Goal: Transaction & Acquisition: Subscribe to service/newsletter

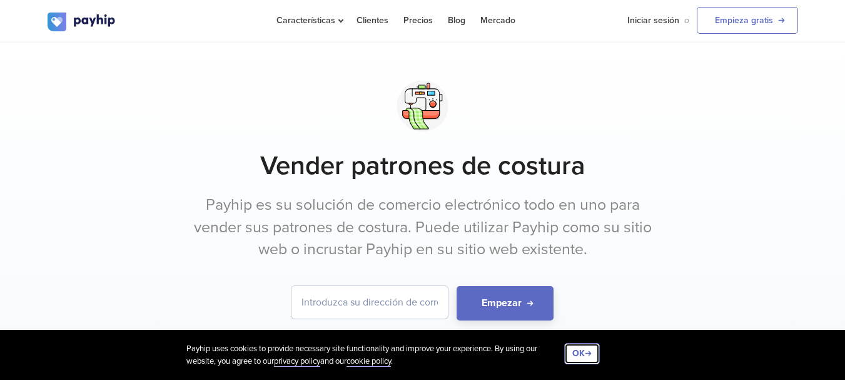
click at [584, 361] on button "OK" at bounding box center [582, 353] width 36 height 21
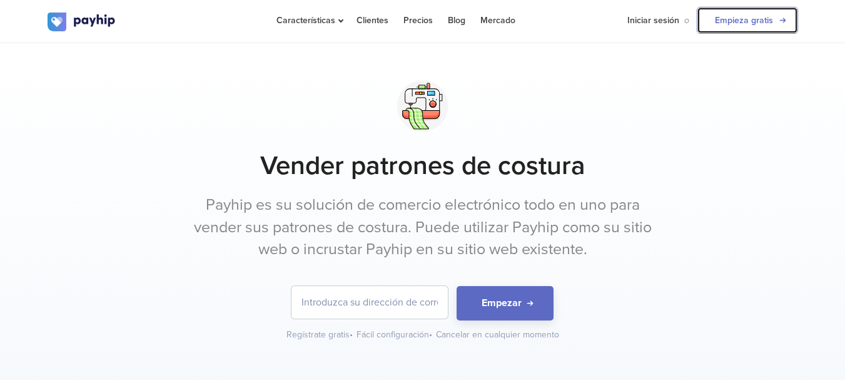
click at [761, 18] on link "Empieza gratis" at bounding box center [747, 20] width 101 height 27
click at [407, 19] on link "Precios" at bounding box center [417, 20] width 29 height 41
